Goal: Task Accomplishment & Management: Complete application form

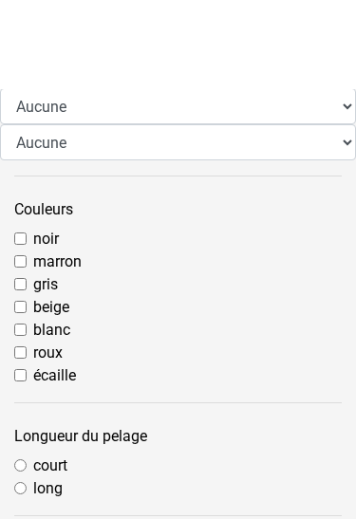
scroll to position [690, 0]
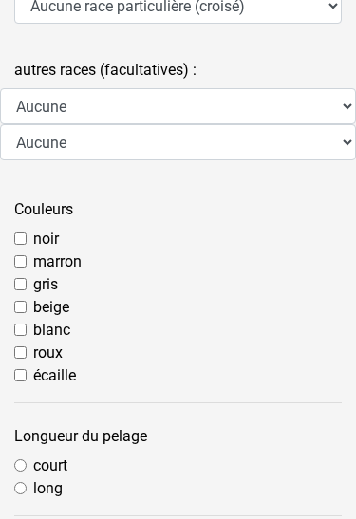
click at [34, 239] on label "noir" at bounding box center [46, 239] width 26 height 23
click at [27, 239] on input "noir" at bounding box center [20, 238] width 12 height 12
checkbox input "true"
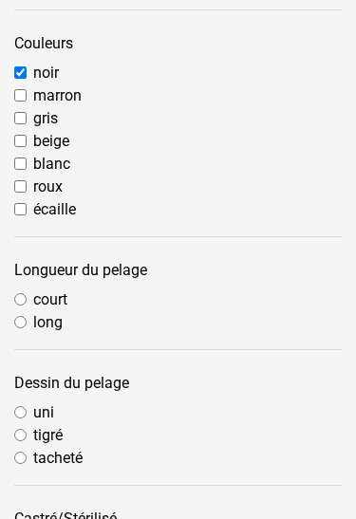
scroll to position [863, 0]
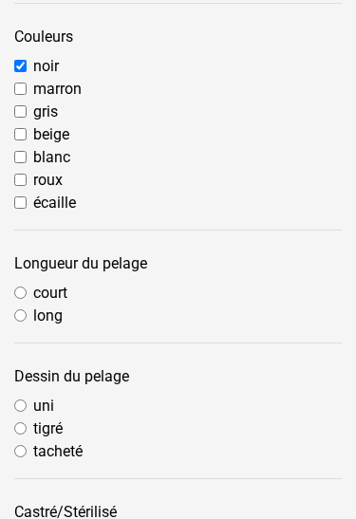
click at [36, 402] on label "uni" at bounding box center [43, 406] width 21 height 23
click at [27, 402] on input "uni" at bounding box center [20, 405] width 12 height 12
radio input "true"
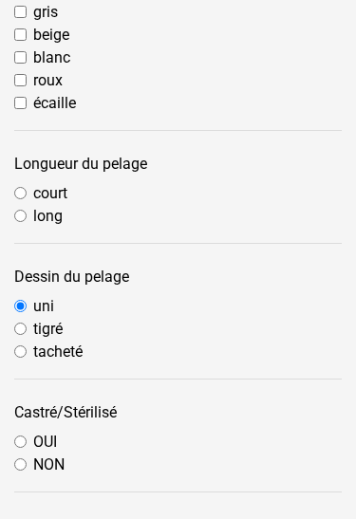
scroll to position [972, 0]
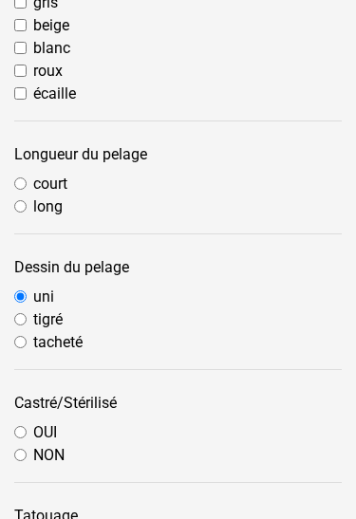
click at [39, 187] on label "court" at bounding box center [50, 184] width 34 height 23
click at [27, 187] on input "court" at bounding box center [20, 183] width 12 height 12
radio input "true"
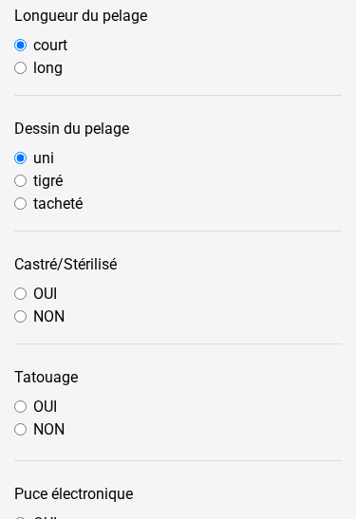
scroll to position [1110, 0]
click at [38, 512] on label "OUI" at bounding box center [45, 523] width 24 height 23
click at [27, 517] on input "OUI" at bounding box center [20, 523] width 12 height 12
radio input "true"
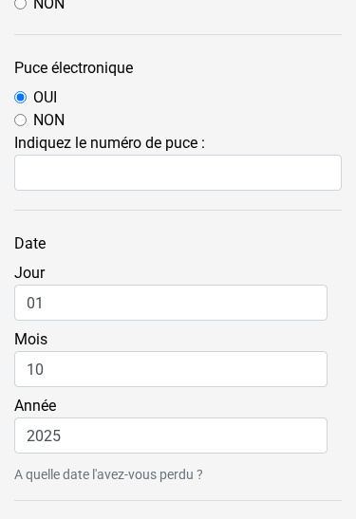
scroll to position [1536, 0]
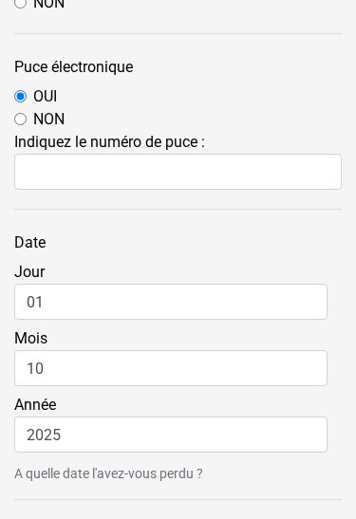
click at [132, 237] on label "Date" at bounding box center [178, 244] width 356 height 36
